Goal: Information Seeking & Learning: Check status

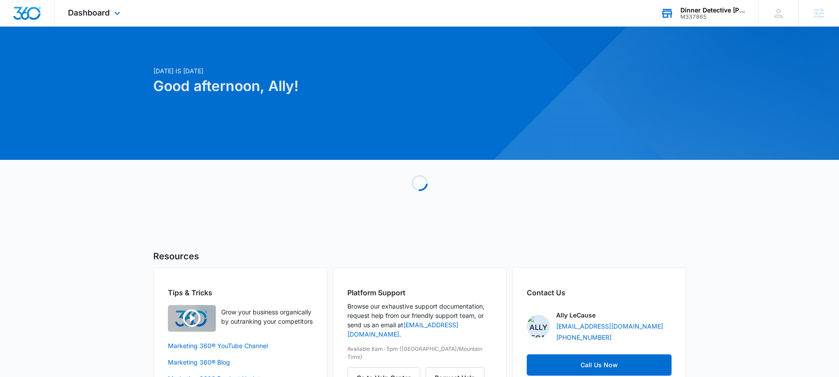
click at [720, 11] on div "Dinner Detective [PERSON_NAME]" at bounding box center [712, 10] width 65 height 7
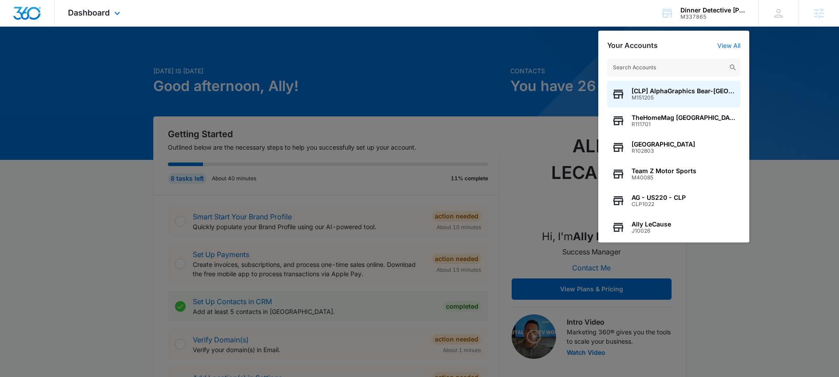
click at [56, 13] on div "Dashboard Apps Reputation Websites Forms CRM Email Social Shop Payments POS Con…" at bounding box center [95, 13] width 81 height 26
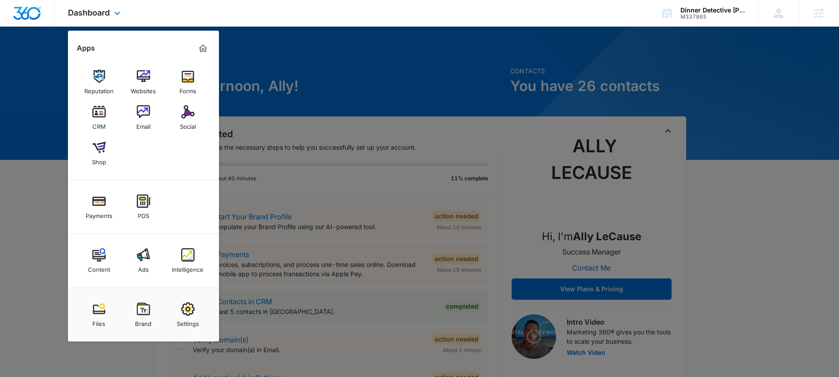
click at [79, 7] on div "Dashboard Apps Reputation Websites Forms CRM Email Social Shop Payments POS Con…" at bounding box center [95, 13] width 81 height 26
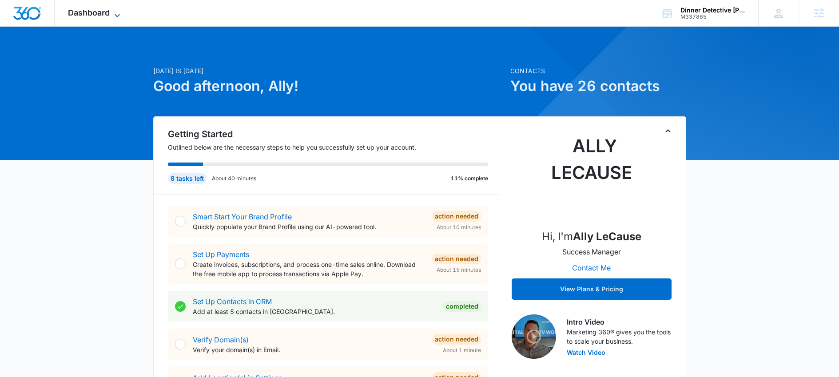
click at [107, 10] on span "Dashboard" at bounding box center [89, 12] width 42 height 9
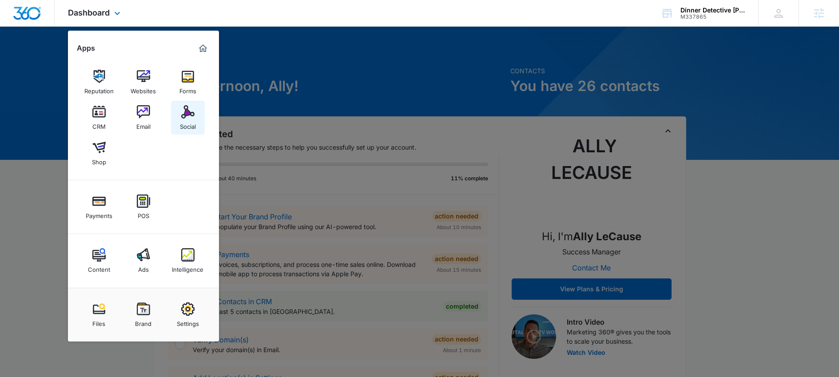
click at [191, 124] on div "Social" at bounding box center [188, 125] width 16 height 12
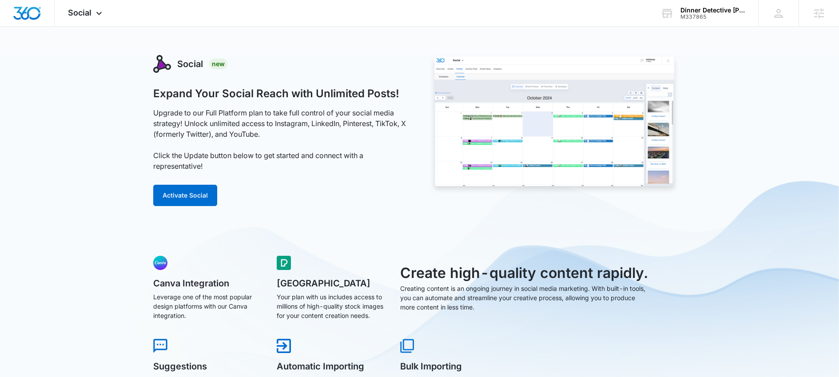
click at [693, 12] on div "Dinner Detective [PERSON_NAME]" at bounding box center [712, 10] width 65 height 7
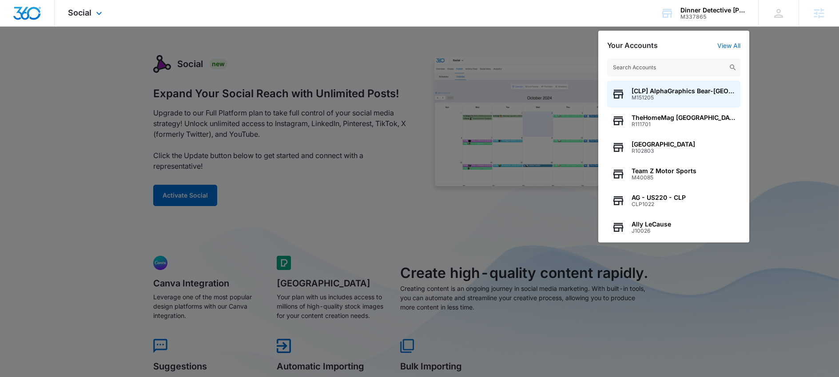
click at [526, 22] on div "Social Apps Reputation Websites Forms CRM Email Social Shop Payments POS Conten…" at bounding box center [419, 13] width 839 height 27
click at [294, 77] on div at bounding box center [419, 188] width 839 height 377
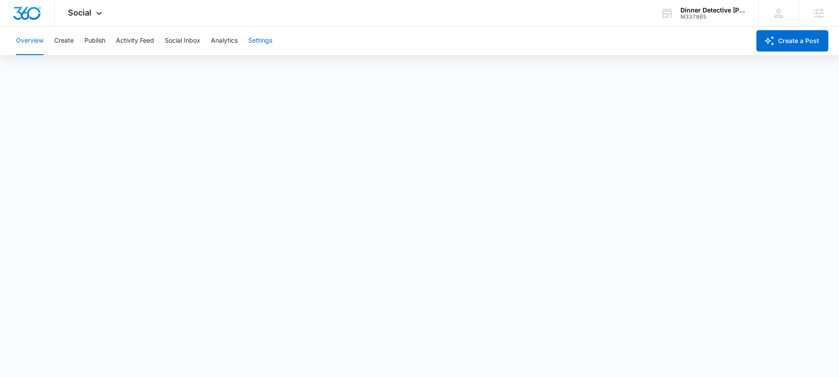
click at [267, 44] on button "Settings" at bounding box center [260, 41] width 24 height 28
click at [712, 14] on div "M337865" at bounding box center [712, 17] width 65 height 6
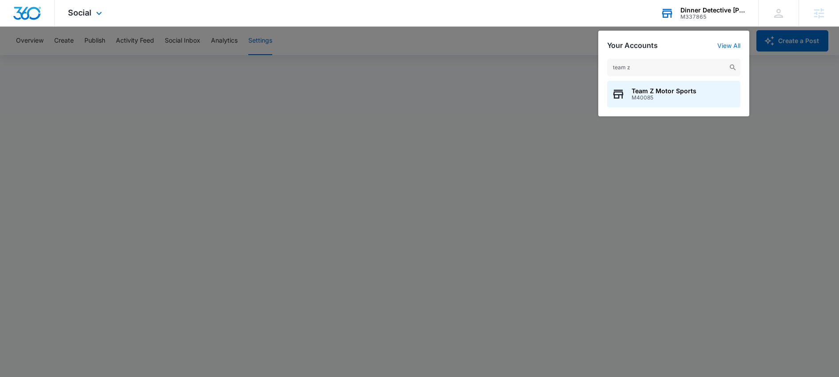
type input "team z"
click at [672, 112] on div "team z Team Z Motor Sports M40085" at bounding box center [673, 83] width 151 height 67
click at [677, 86] on div "Team Z Motor Sports M40085" at bounding box center [673, 94] width 133 height 27
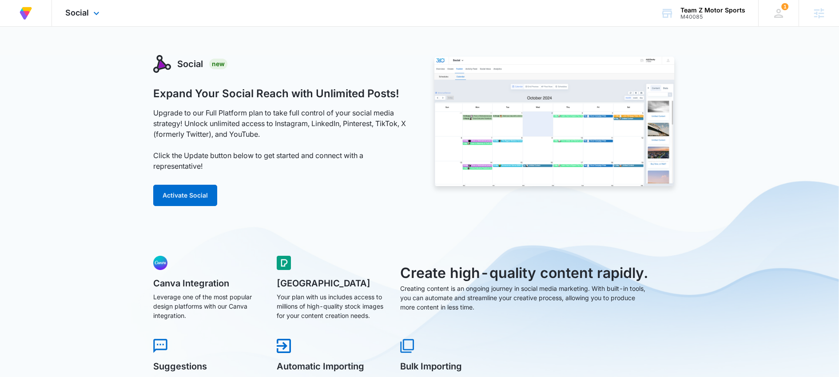
click at [89, 22] on div "Social Apps Reputation Forms CRM Email Social Payments Content Ads Intelligence…" at bounding box center [83, 13] width 63 height 26
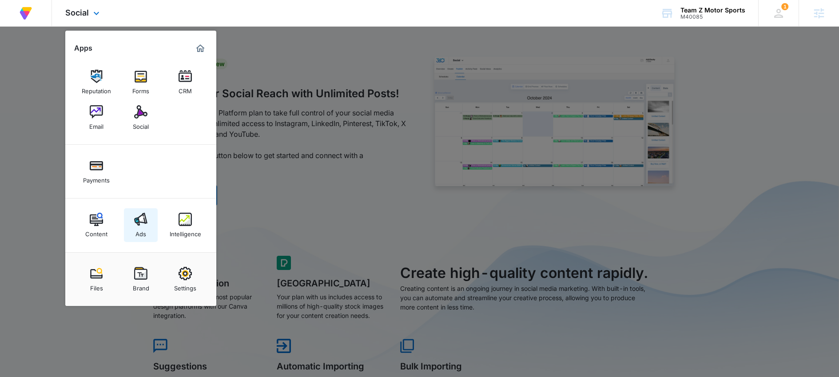
click at [124, 218] on link "Ads" at bounding box center [141, 225] width 34 height 34
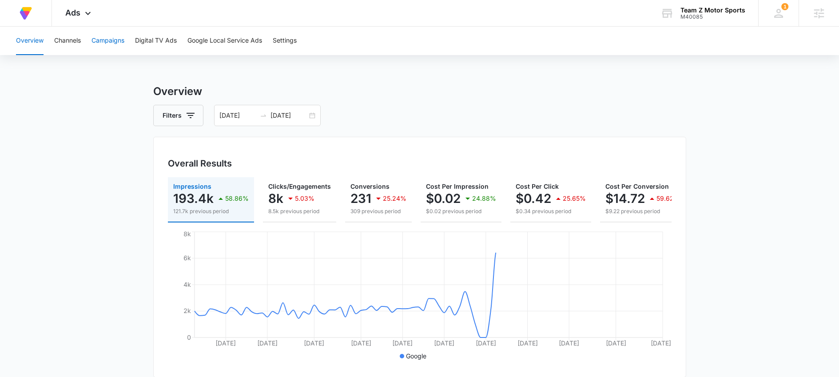
click at [116, 48] on button "Campaigns" at bounding box center [107, 41] width 33 height 28
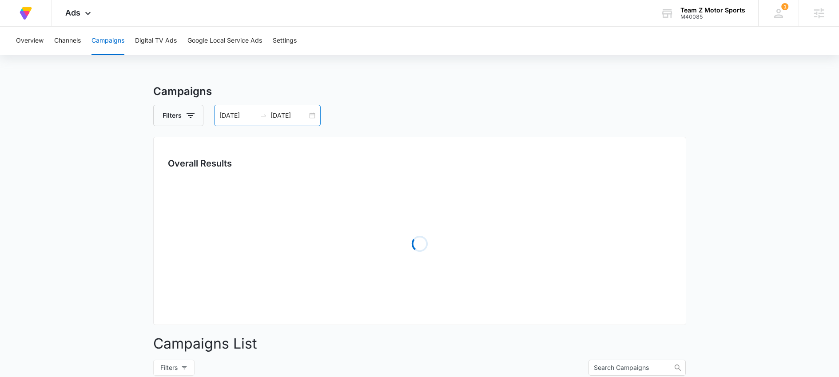
click at [269, 111] on div "05/29/2025 08/27/2025" at bounding box center [267, 115] width 107 height 21
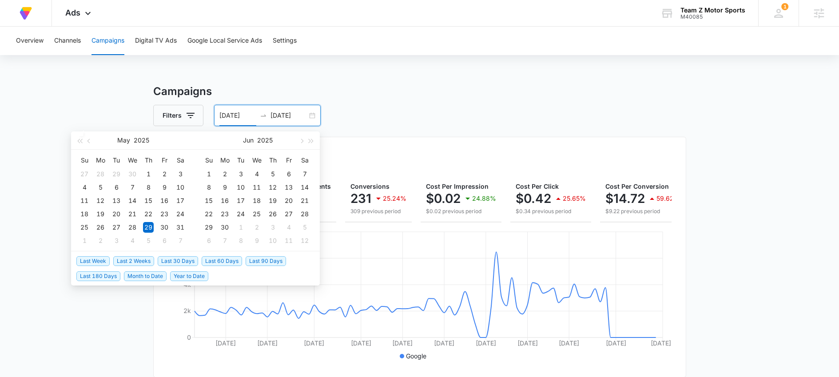
click at [181, 259] on span "Last 30 Days" at bounding box center [178, 261] width 40 height 10
type input "09/07/2025"
type input "10/07/2025"
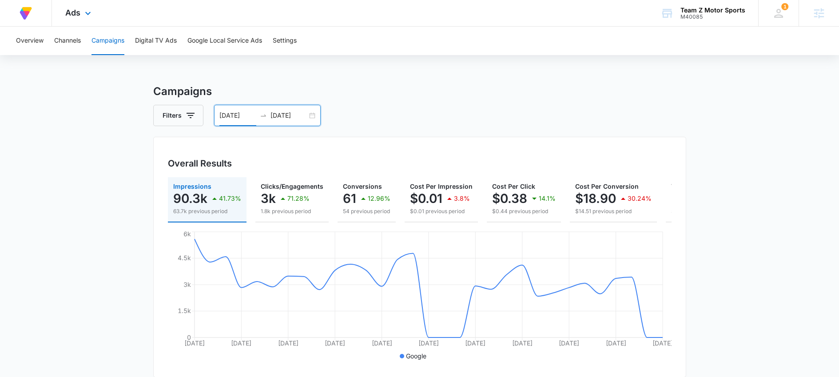
click at [86, 4] on div "Ads Apps Reputation Forms CRM Email Social Payments Content Ads Intelligence Fi…" at bounding box center [79, 13] width 55 height 26
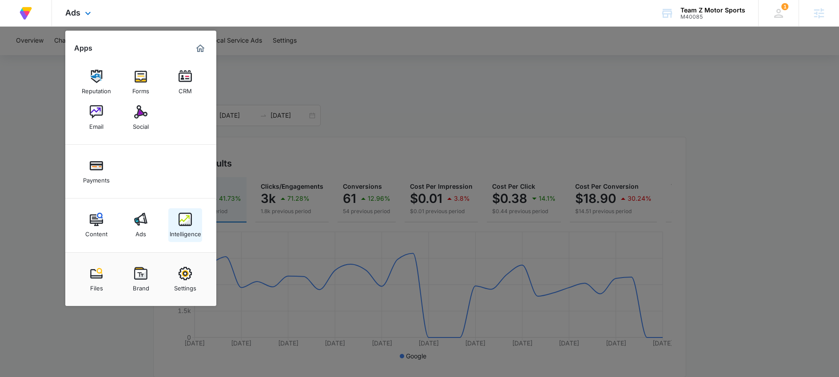
click at [182, 231] on div "Intelligence" at bounding box center [186, 232] width 32 height 12
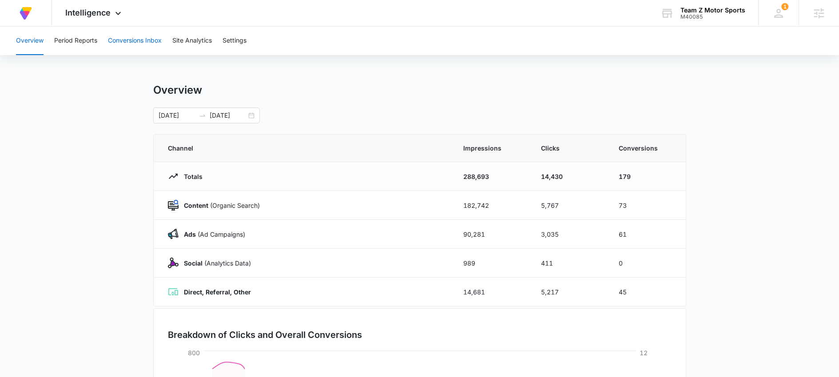
click at [138, 48] on button "Conversions Inbox" at bounding box center [135, 41] width 54 height 28
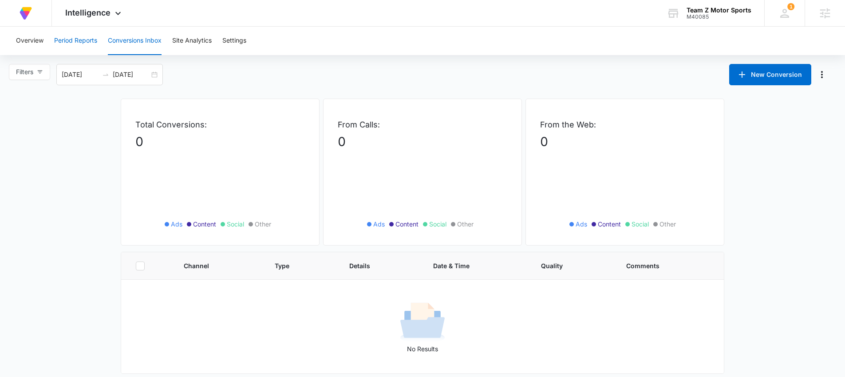
drag, startPoint x: 66, startPoint y: 21, endPoint x: 72, endPoint y: 47, distance: 27.0
click at [66, 26] on div "At Volusion, we work hard to foster a great work environment where everyone fee…" at bounding box center [422, 13] width 845 height 27
click at [73, 47] on button "Period Reports" at bounding box center [75, 41] width 43 height 28
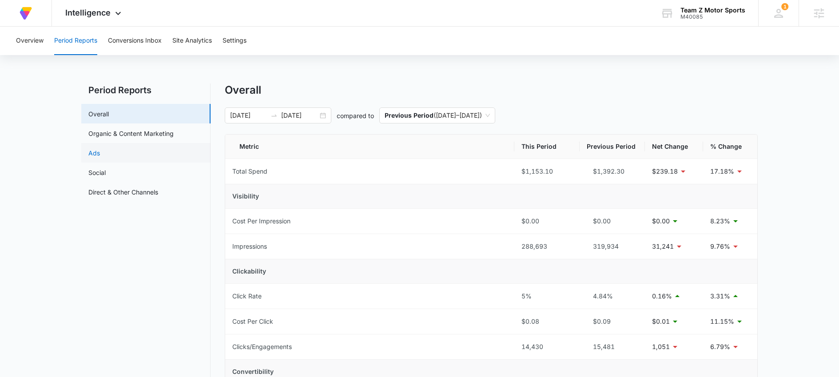
click at [100, 151] on link "Ads" at bounding box center [94, 152] width 12 height 9
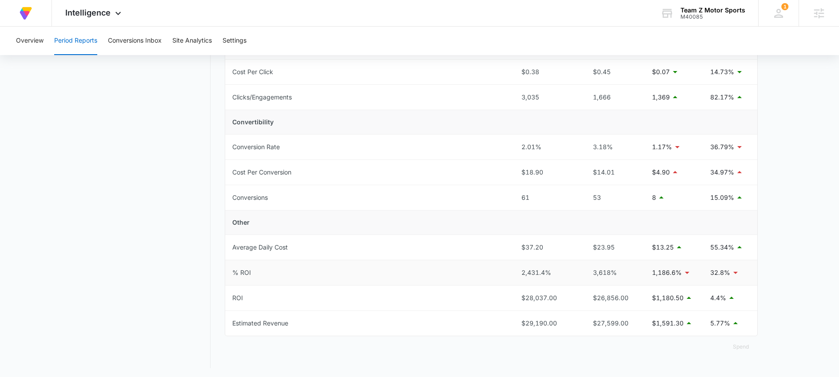
scroll to position [277, 0]
click at [556, 325] on div "$29,190.00" at bounding box center [546, 322] width 51 height 10
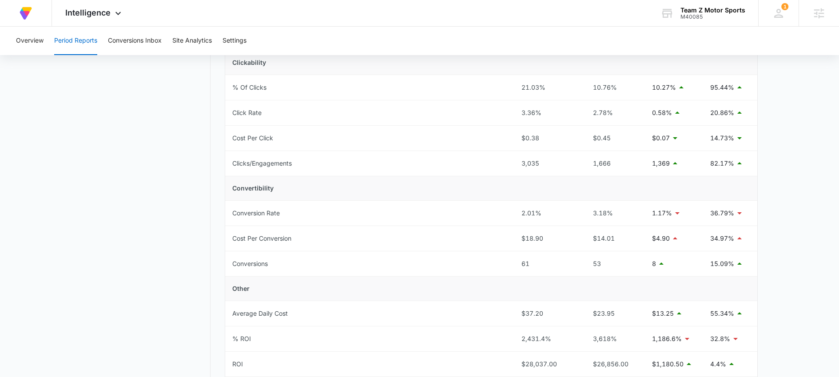
scroll to position [14, 0]
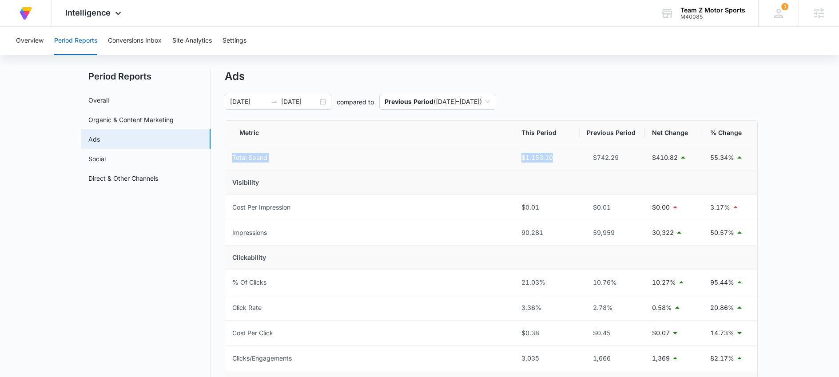
drag, startPoint x: 552, startPoint y: 159, endPoint x: 490, endPoint y: 152, distance: 62.1
click at [490, 152] on tr "Total Spend $1,153.10 $742.29 $410.82 55.34%" at bounding box center [491, 157] width 532 height 25
click at [490, 152] on td "Total Spend" at bounding box center [369, 157] width 289 height 25
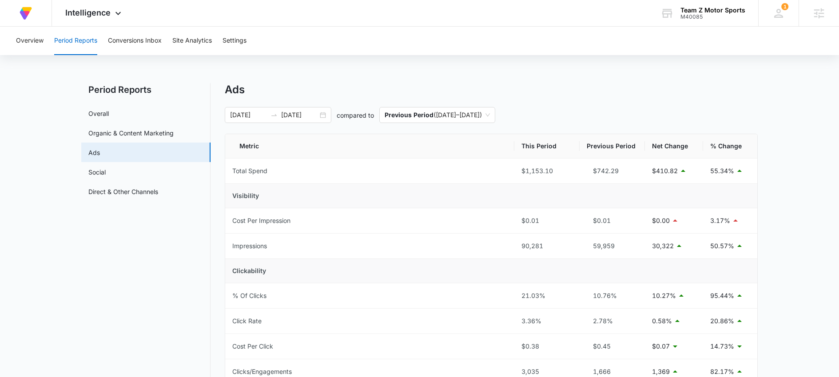
scroll to position [0, 0]
